Goal: Transaction & Acquisition: Purchase product/service

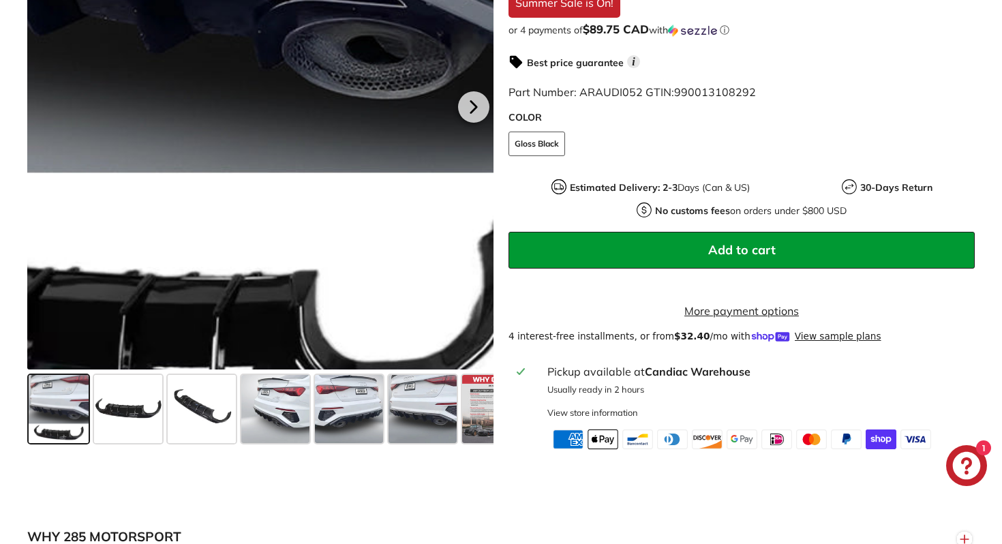
scroll to position [434, 0]
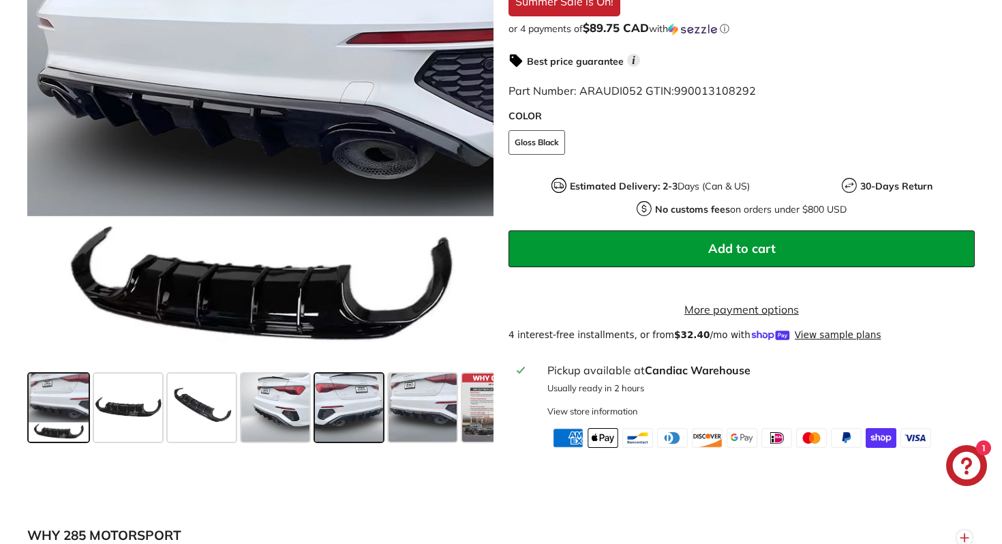
click at [339, 412] on span at bounding box center [349, 408] width 68 height 68
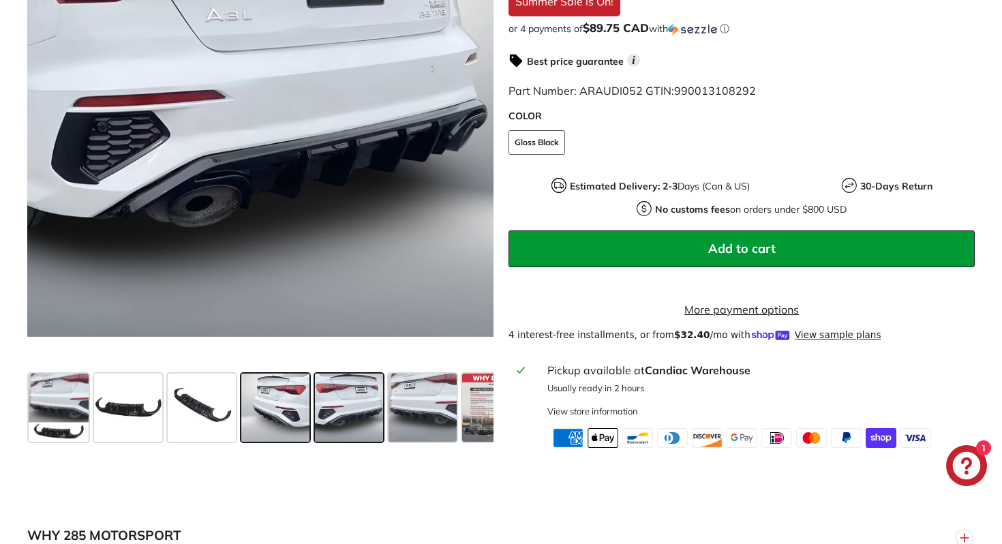
click at [289, 404] on span at bounding box center [275, 408] width 68 height 68
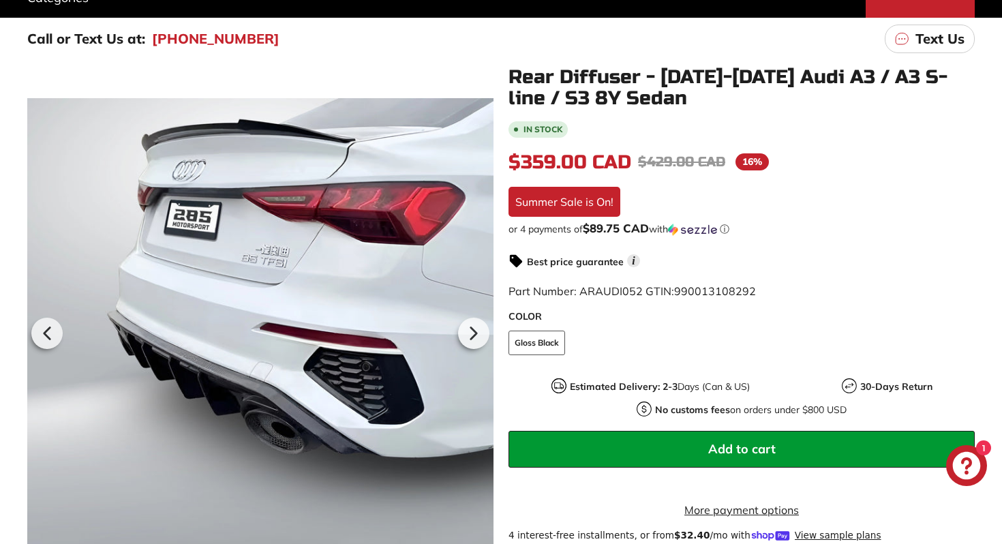
scroll to position [210, 0]
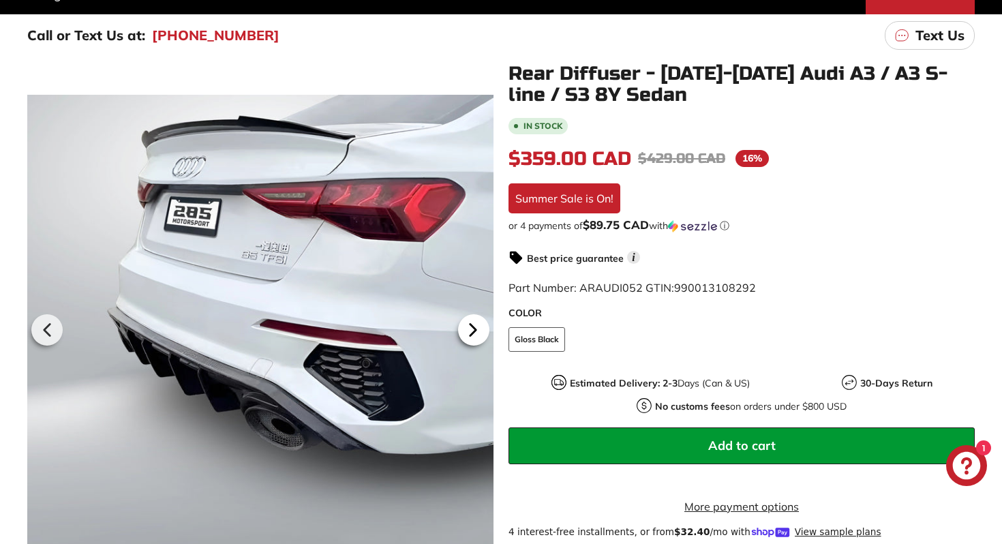
click at [471, 341] on icon at bounding box center [472, 329] width 31 height 31
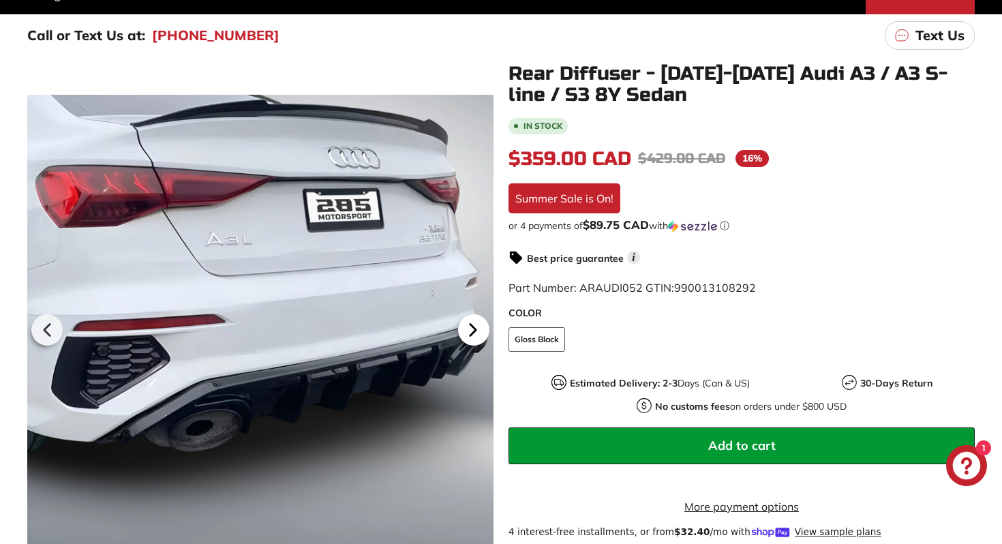
click at [471, 341] on icon at bounding box center [472, 329] width 31 height 31
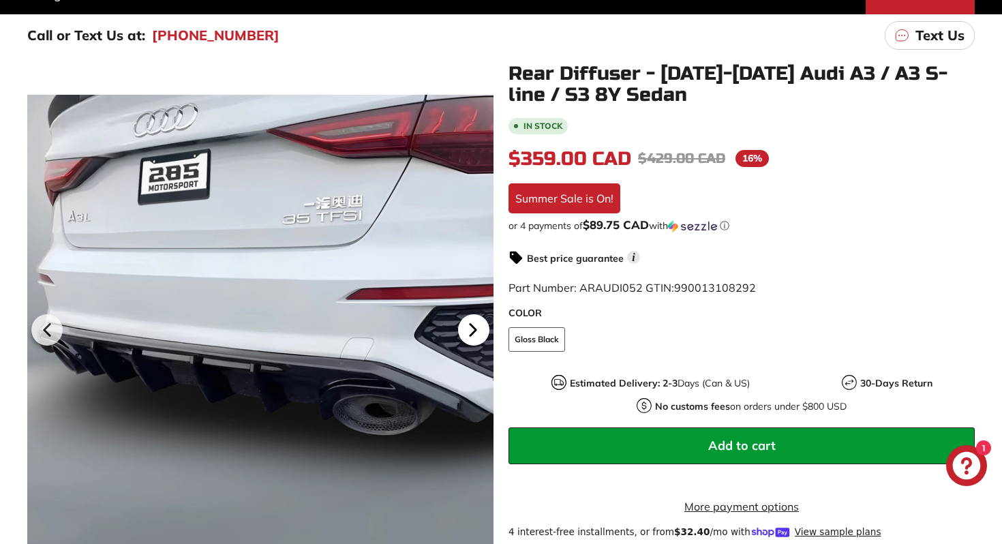
click at [471, 341] on icon at bounding box center [472, 329] width 31 height 31
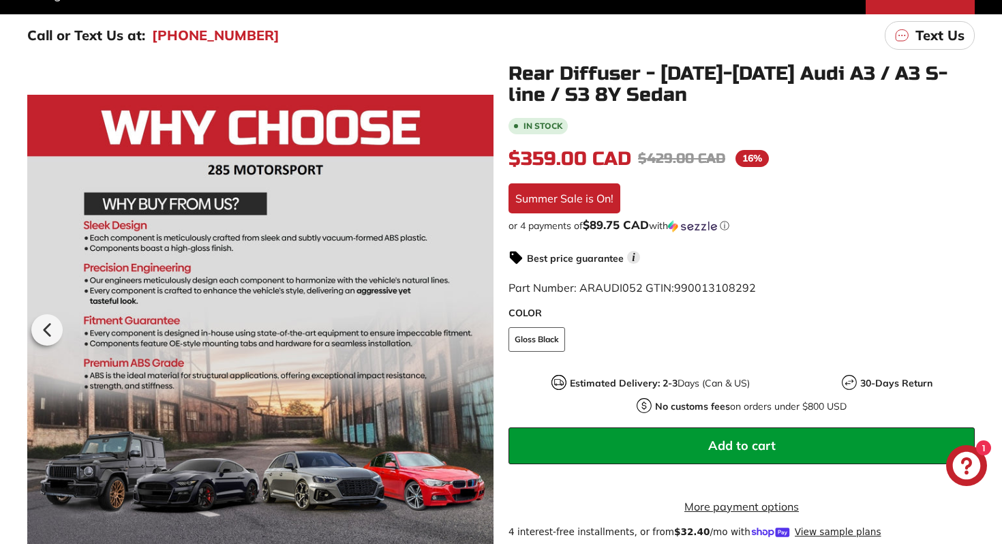
scroll to position [0, 40]
click at [471, 341] on div at bounding box center [260, 327] width 466 height 529
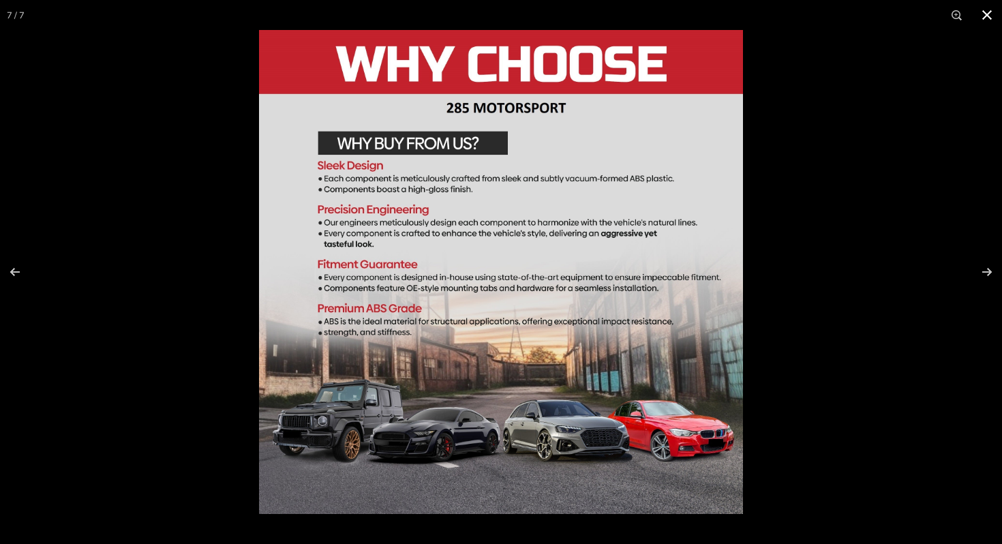
click at [157, 326] on div at bounding box center [501, 272] width 1002 height 544
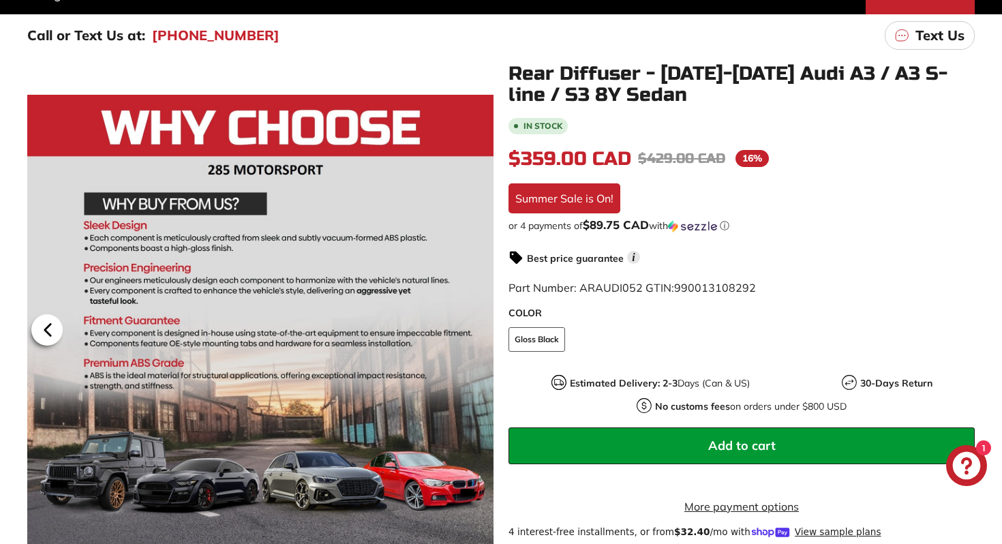
click at [55, 327] on icon at bounding box center [47, 329] width 31 height 31
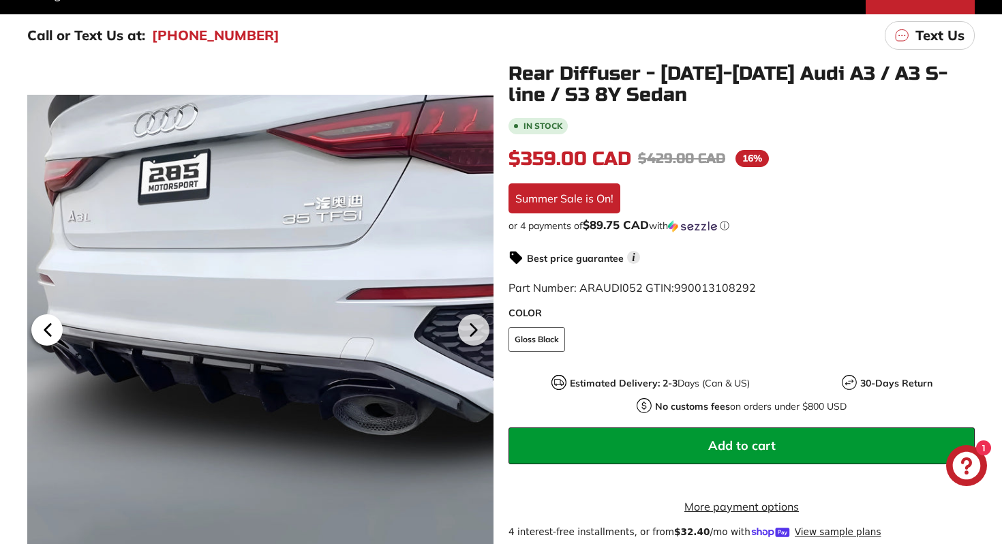
click at [55, 327] on icon at bounding box center [47, 329] width 31 height 31
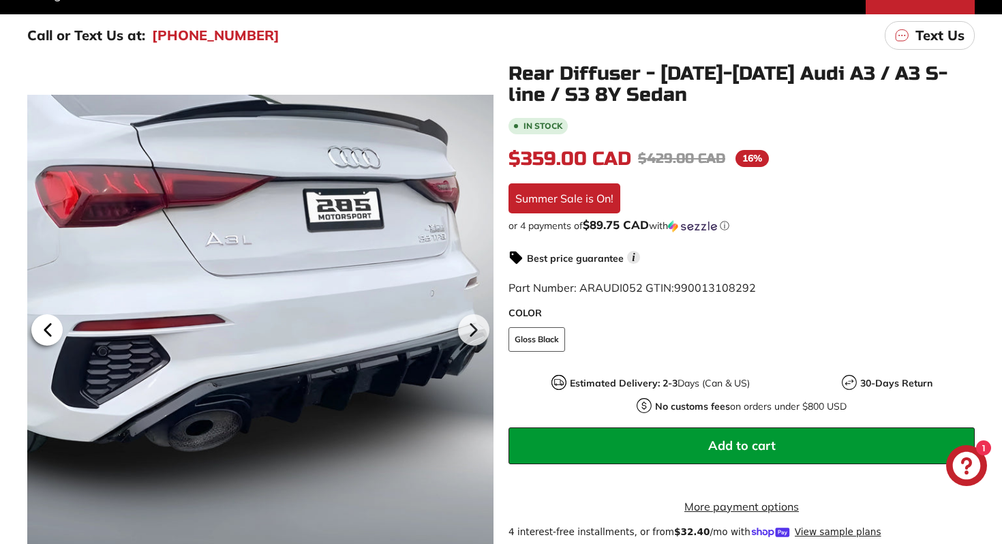
click at [55, 327] on icon at bounding box center [47, 329] width 31 height 31
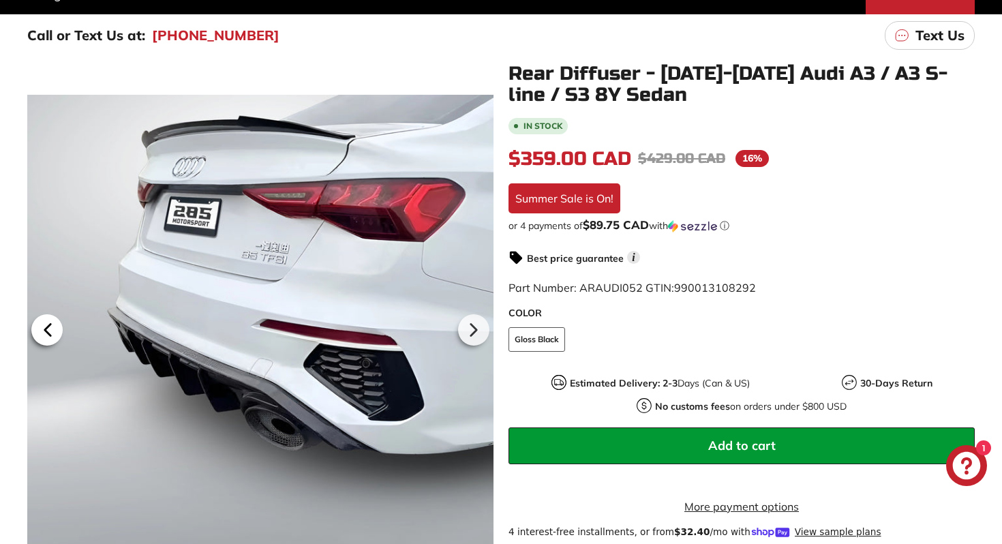
click at [55, 327] on icon at bounding box center [47, 329] width 31 height 31
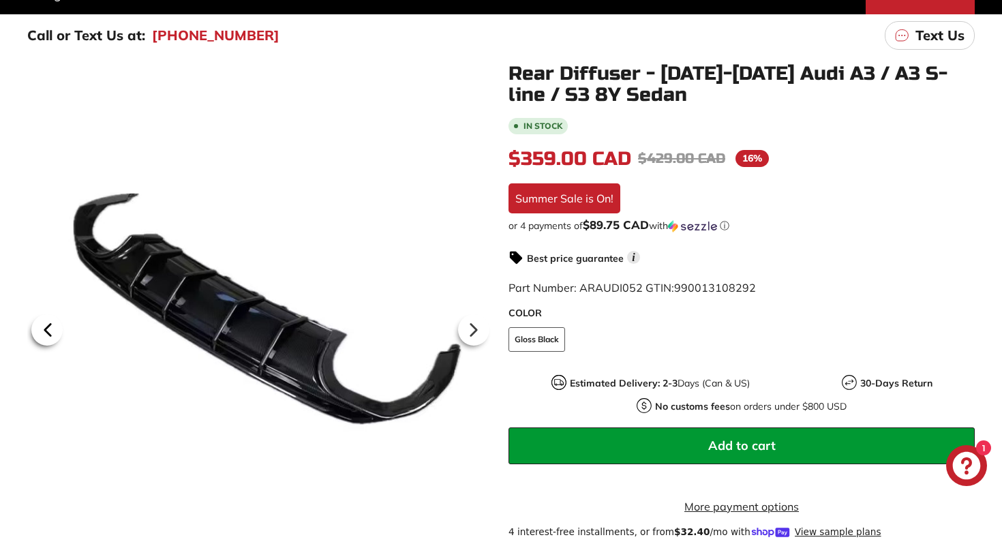
click at [55, 327] on icon at bounding box center [47, 329] width 31 height 31
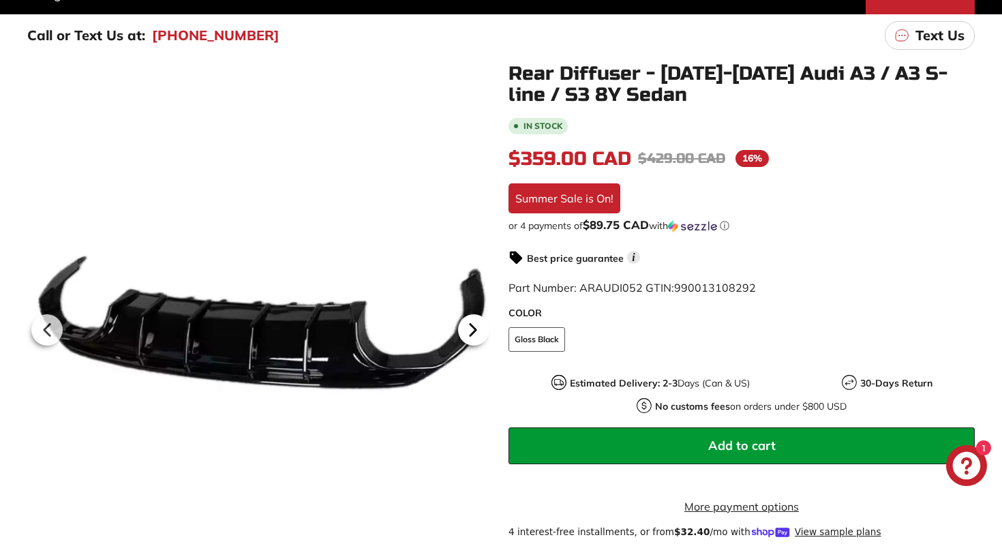
click at [466, 339] on icon at bounding box center [472, 329] width 31 height 31
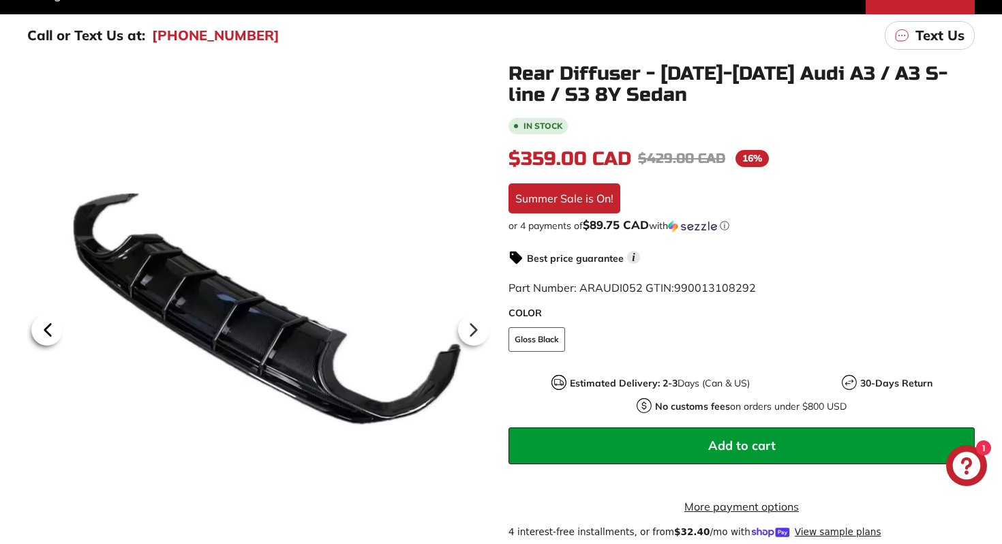
click at [38, 325] on icon at bounding box center [47, 329] width 31 height 31
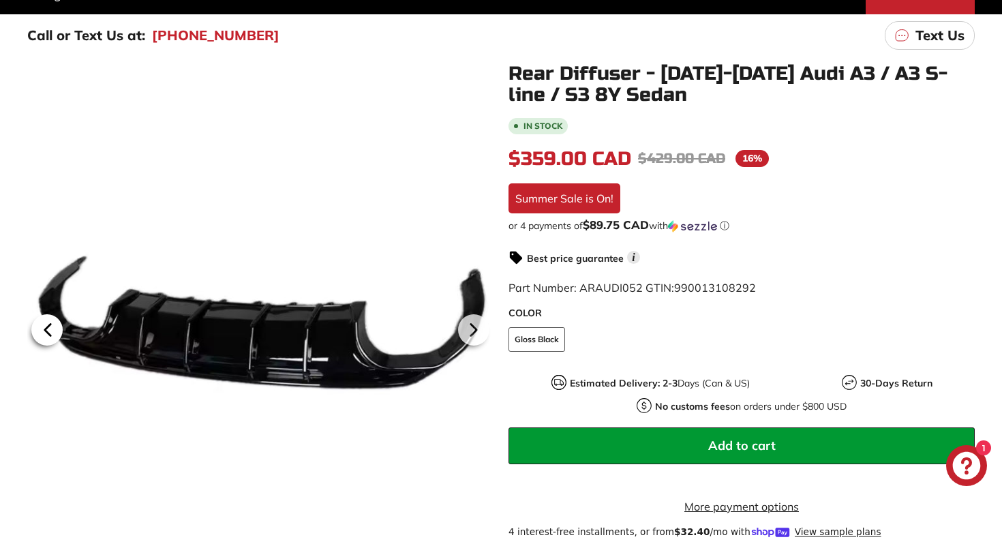
click at [38, 325] on icon at bounding box center [47, 329] width 31 height 31
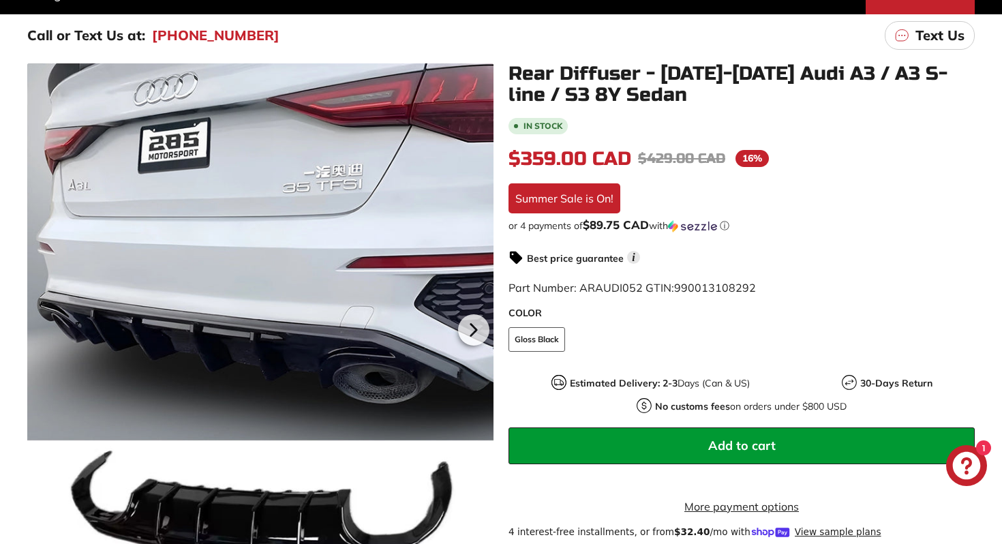
scroll to position [0, 0]
click at [38, 325] on div at bounding box center [260, 327] width 466 height 529
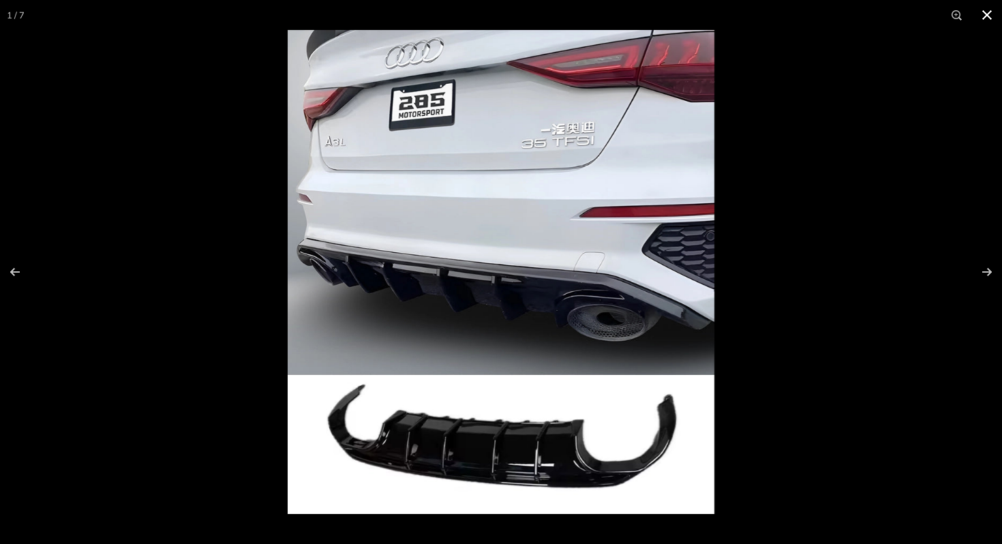
click at [106, 281] on div at bounding box center [501, 272] width 1002 height 544
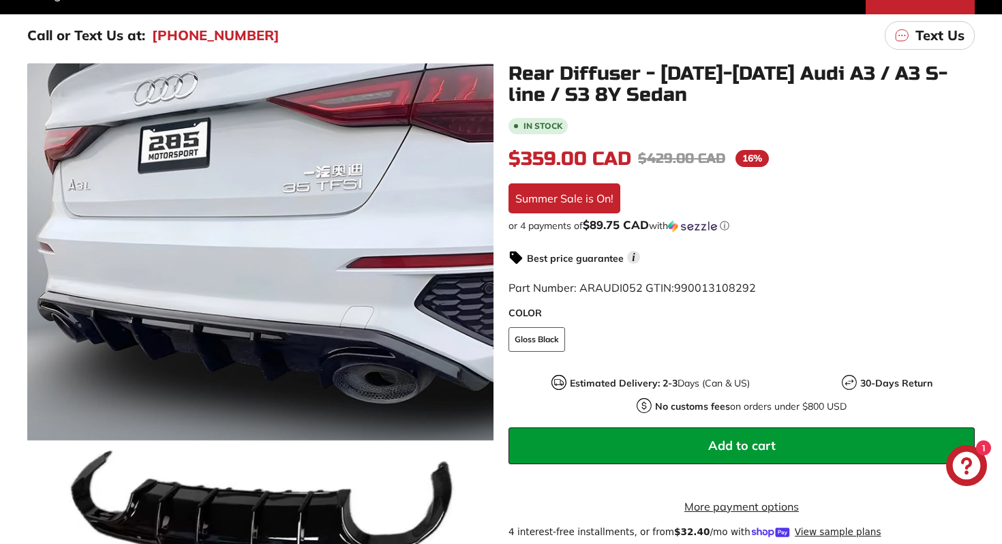
click at [697, 309] on label "COLOR" at bounding box center [741, 313] width 466 height 14
